Goal: Navigation & Orientation: Find specific page/section

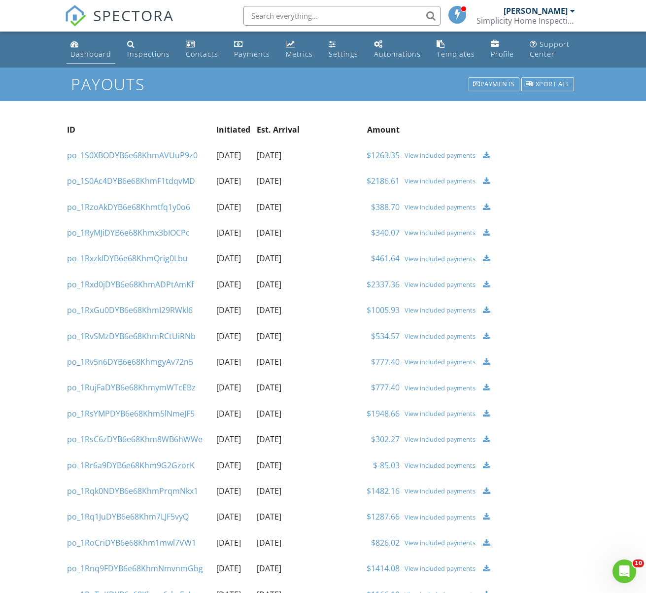
click at [87, 52] on div "Dashboard" at bounding box center [90, 53] width 41 height 9
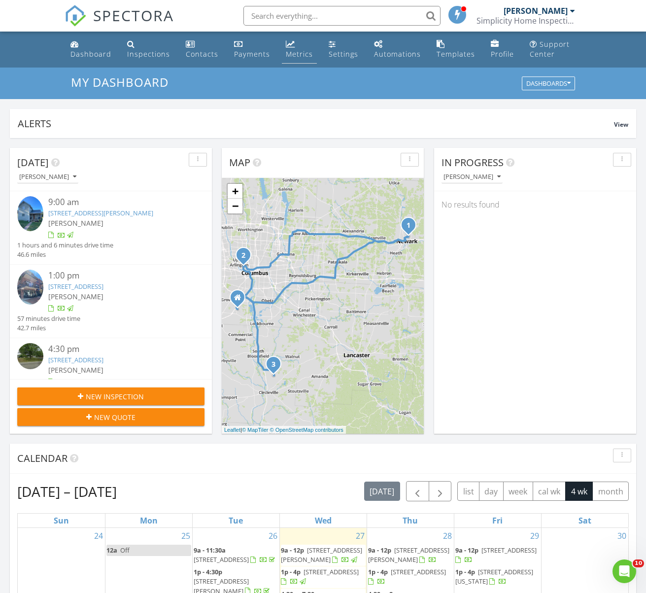
click at [293, 55] on div "Metrics" at bounding box center [299, 53] width 27 height 9
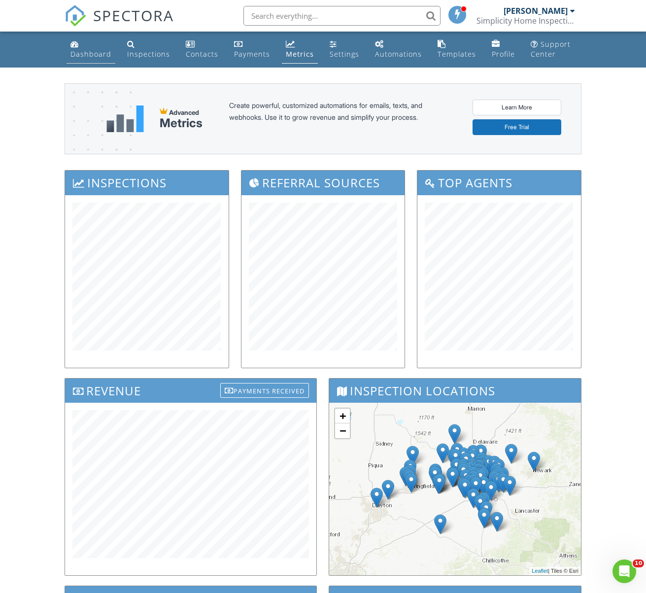
click at [105, 54] on div "Dashboard" at bounding box center [90, 53] width 41 height 9
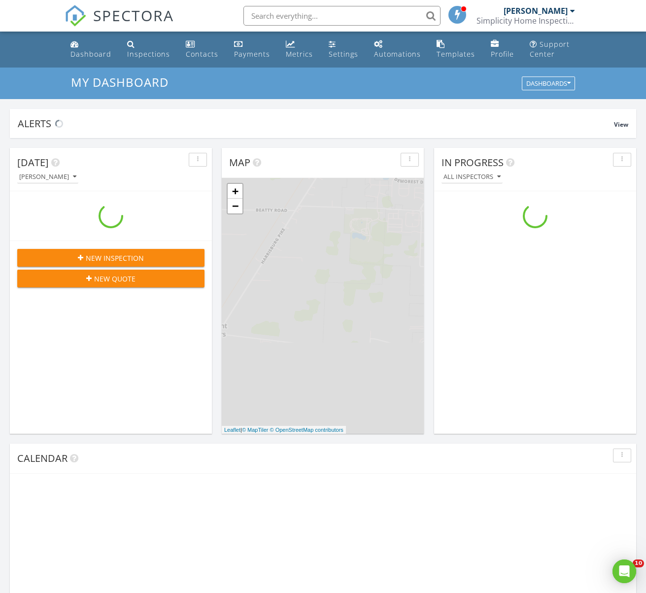
scroll to position [898, 647]
